Goal: Use online tool/utility: Utilize a website feature to perform a specific function

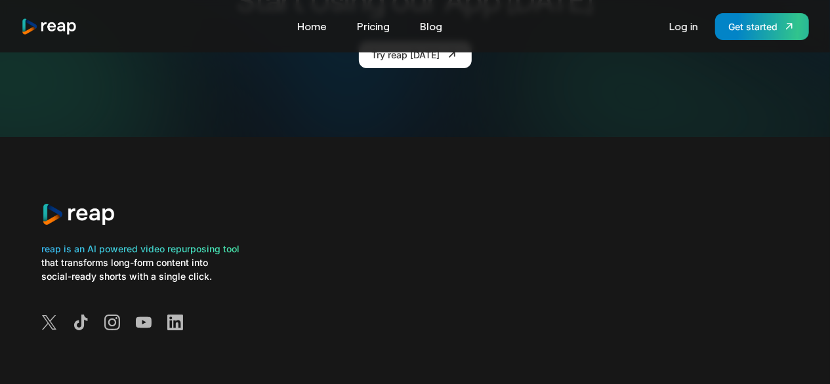
scroll to position [4967, 0]
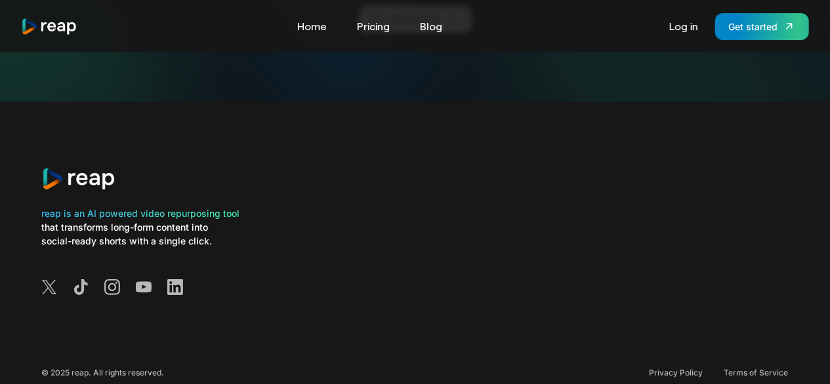
click at [325, 119] on div "reap is an AI powered video repurposing tool that transforms long-form content …" at bounding box center [414, 227] width 747 height 250
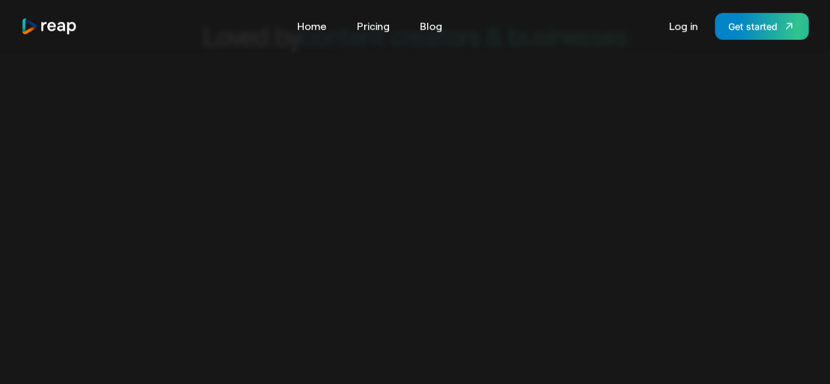
scroll to position [0, 0]
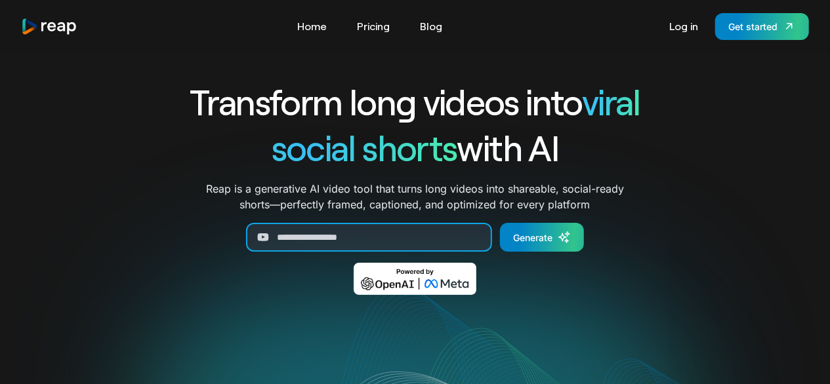
click at [301, 241] on input "Generate Form" at bounding box center [369, 237] width 246 height 29
paste input "**********"
type input "**********"
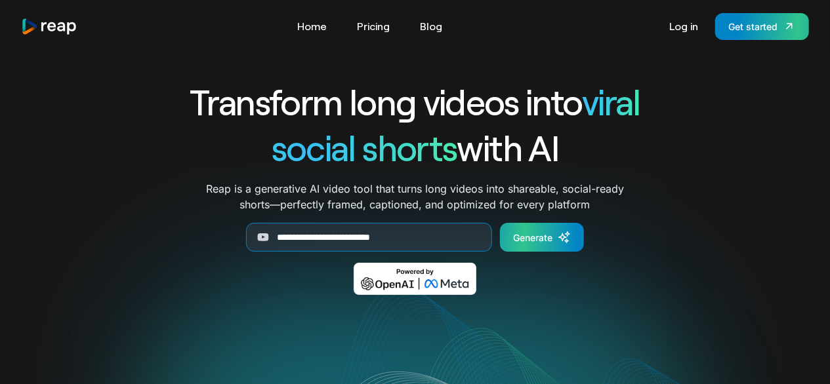
click at [535, 241] on div "Generate" at bounding box center [532, 238] width 39 height 14
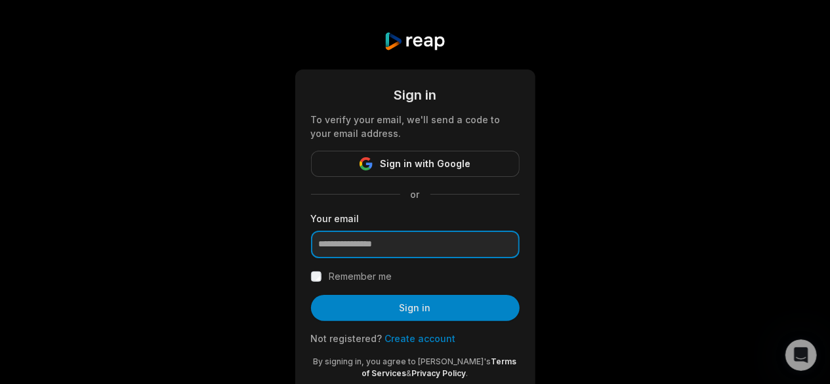
drag, startPoint x: 414, startPoint y: 245, endPoint x: 365, endPoint y: 239, distance: 49.5
click at [365, 239] on input "email" at bounding box center [415, 245] width 209 height 28
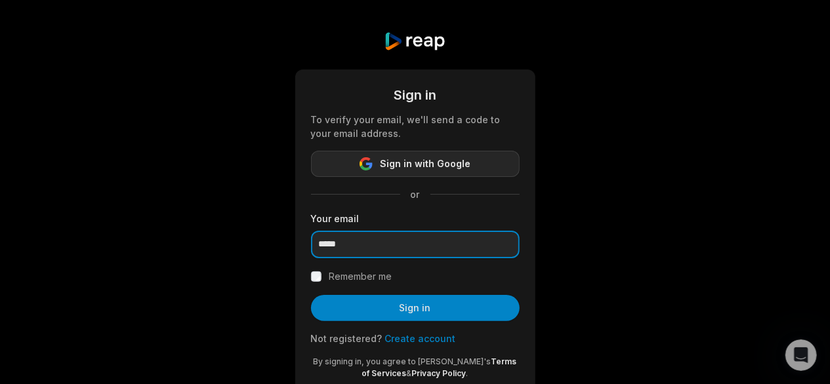
drag, startPoint x: 365, startPoint y: 239, endPoint x: 420, endPoint y: 165, distance: 91.8
click at [420, 165] on form "Sign in To verify your email, we'll send a code to your email address. Sign in …" at bounding box center [415, 232] width 209 height 294
type input "*****"
click at [408, 163] on span "Sign in with Google" at bounding box center [425, 164] width 91 height 16
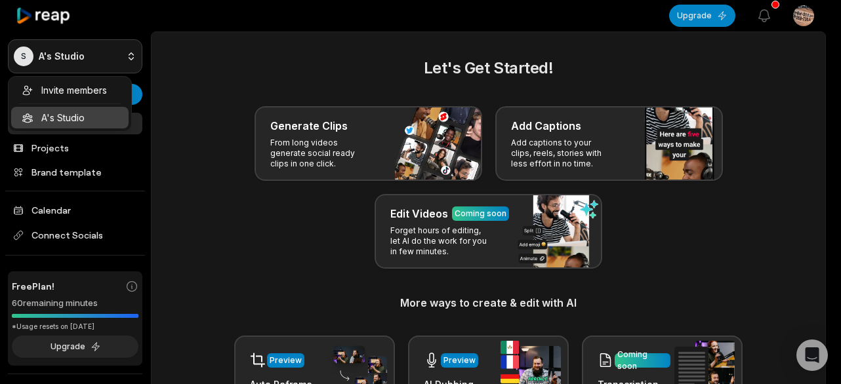
click at [121, 58] on html "S A's Studio Create Project Home Projects Brand template Calendar Connect Socia…" at bounding box center [420, 192] width 841 height 384
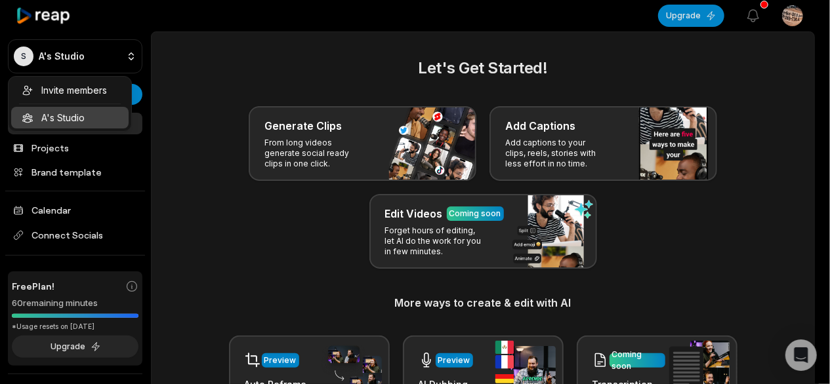
click at [182, 50] on html "S A's Studio Create Project Home Projects Brand template Calendar Connect Socia…" at bounding box center [415, 192] width 830 height 384
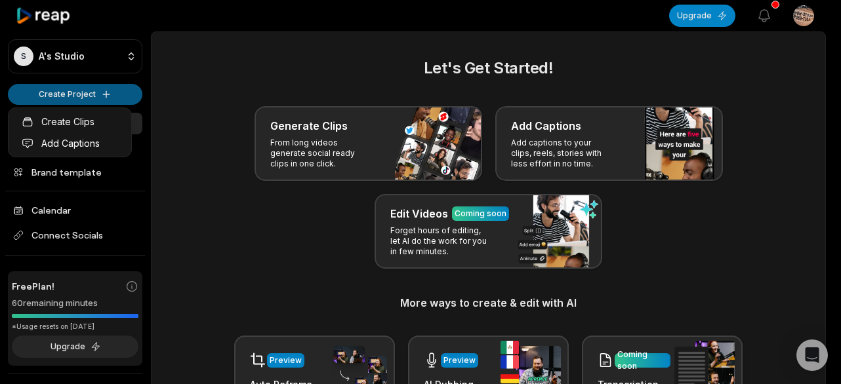
click at [100, 92] on html "S A's Studio Create Project Home Projects Brand template Calendar Connect Socia…" at bounding box center [420, 192] width 841 height 384
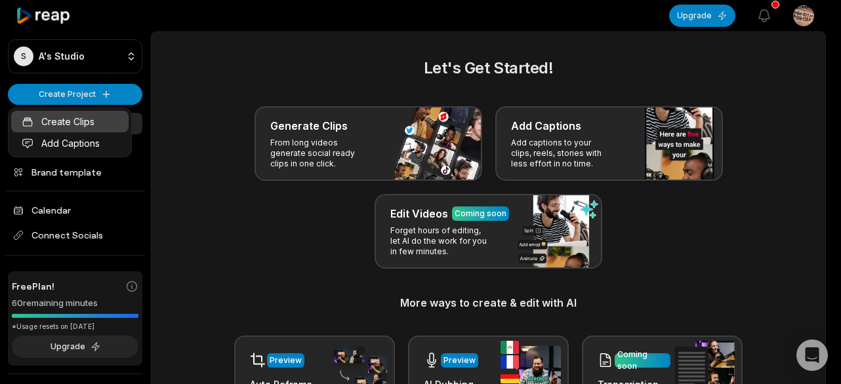
click at [85, 117] on link "Create Clips" at bounding box center [69, 122] width 117 height 22
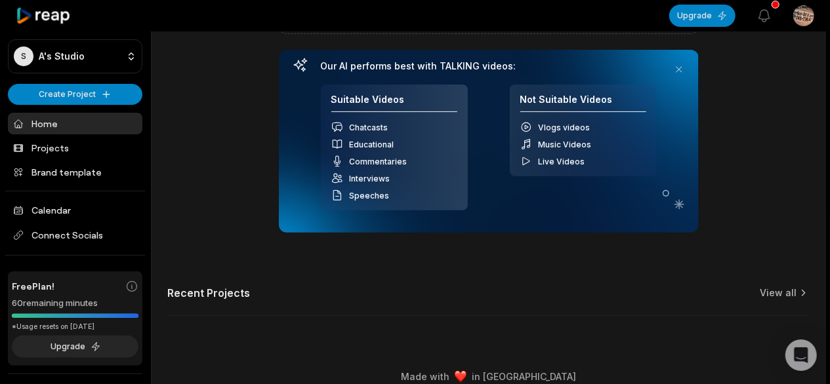
scroll to position [186, 0]
